Goal: Find contact information: Find contact information

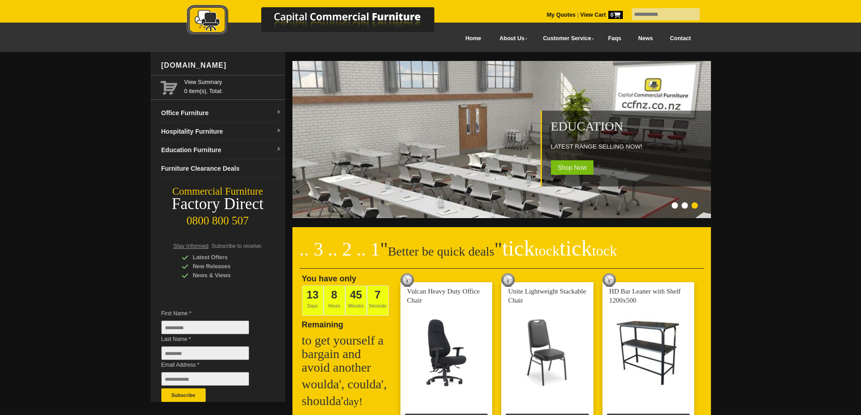
click at [455, 36] on img at bounding box center [320, 21] width 316 height 33
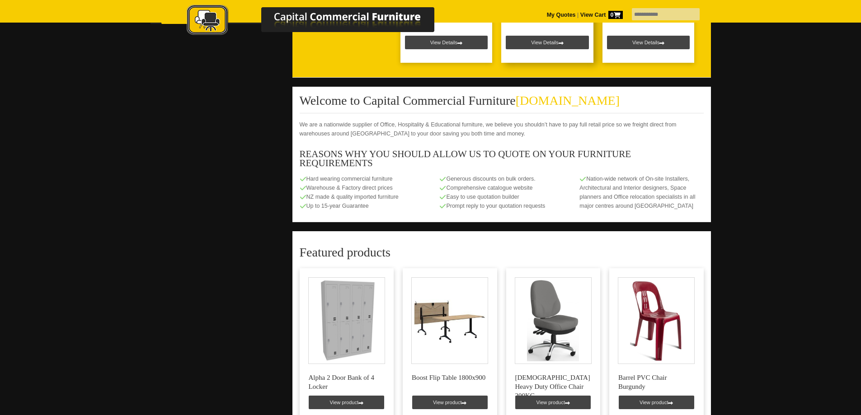
scroll to position [316, 0]
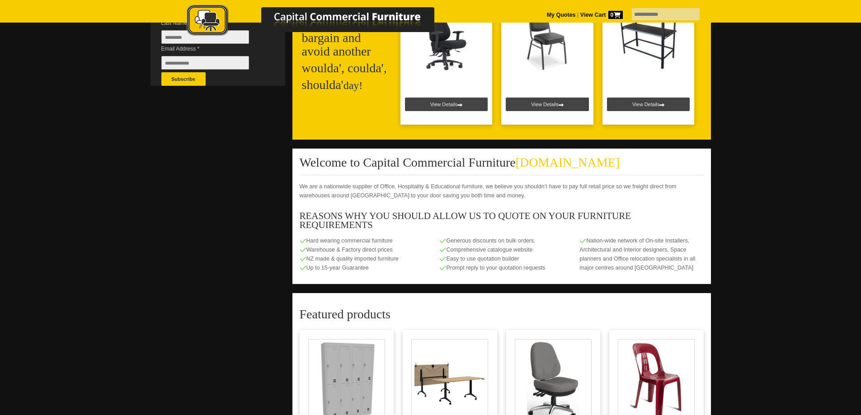
click at [547, 13] on link "My Quotes" at bounding box center [561, 15] width 29 height 6
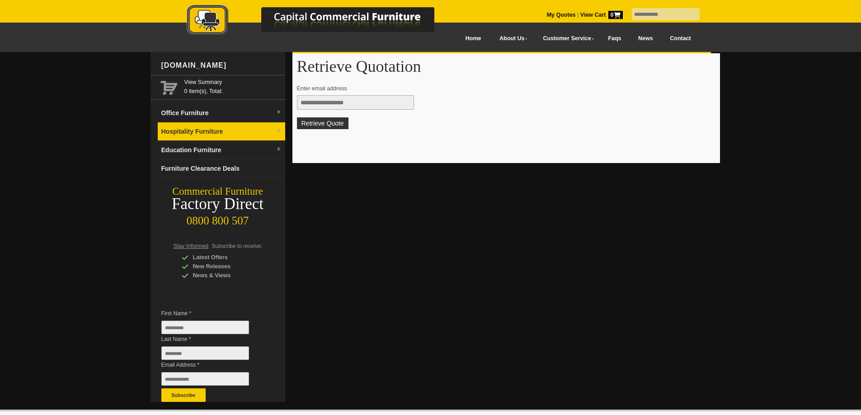
click at [275, 129] on link "Hospitality Furniture" at bounding box center [221, 131] width 127 height 19
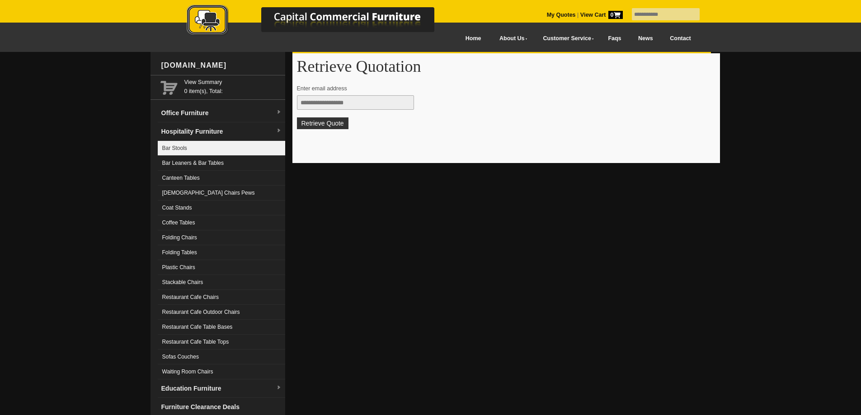
click at [175, 149] on link "Bar Stools" at bounding box center [221, 148] width 127 height 15
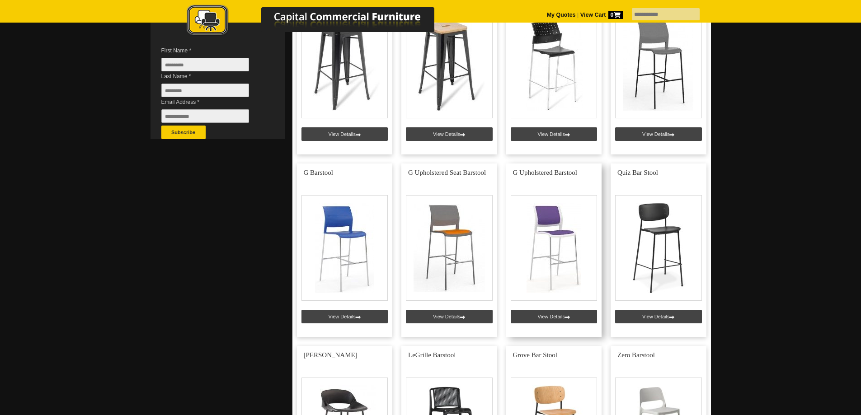
scroll to position [271, 0]
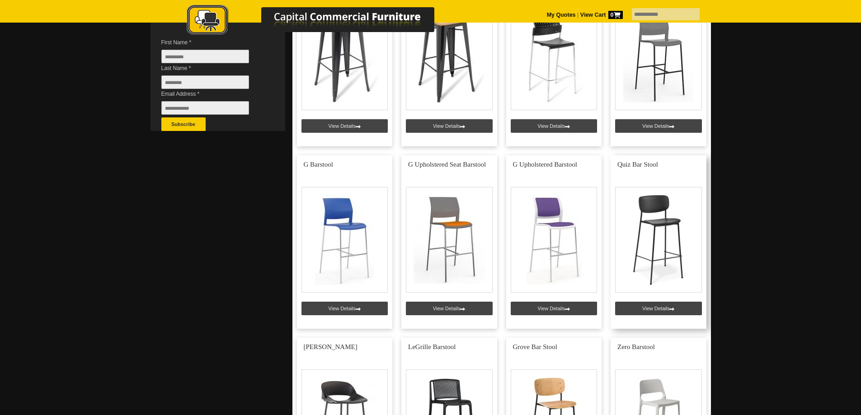
click at [662, 307] on link at bounding box center [658, 242] width 96 height 174
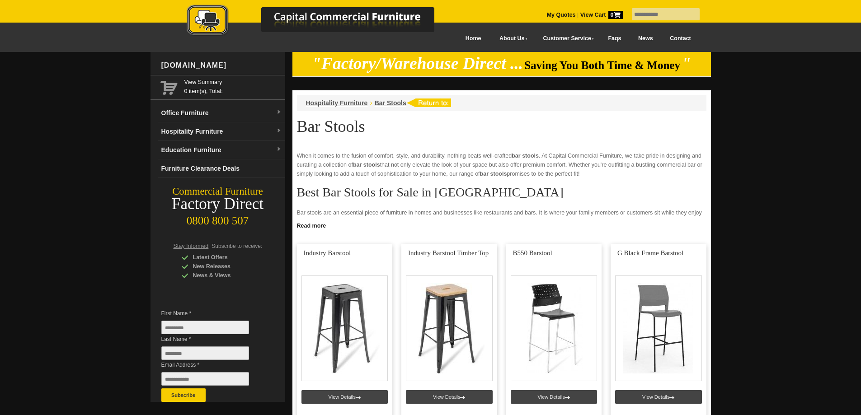
click at [675, 37] on link "Contact" at bounding box center [680, 38] width 38 height 20
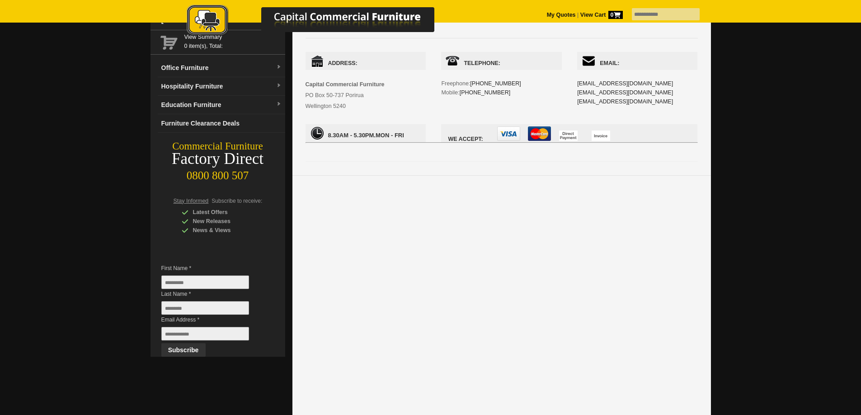
scroll to position [90, 0]
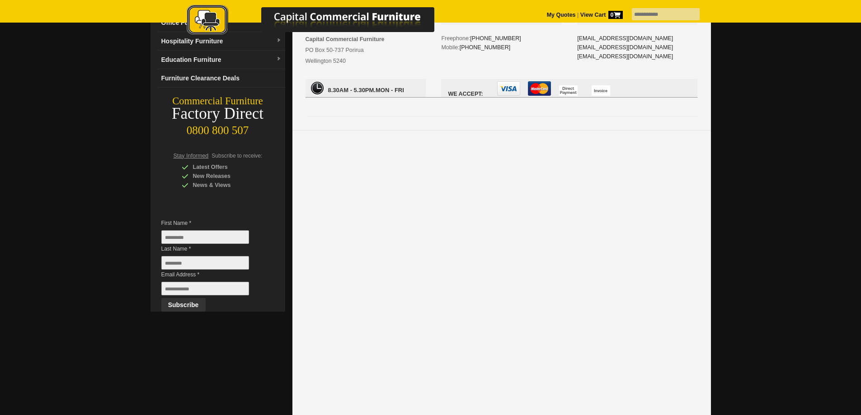
click at [769, 176] on div at bounding box center [430, 345] width 861 height 767
